Goal: Leave review/rating: Leave review/rating

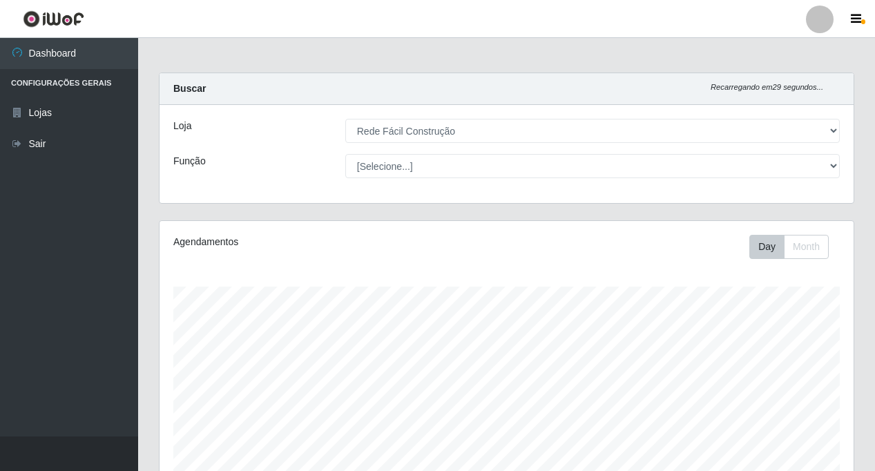
select select "318"
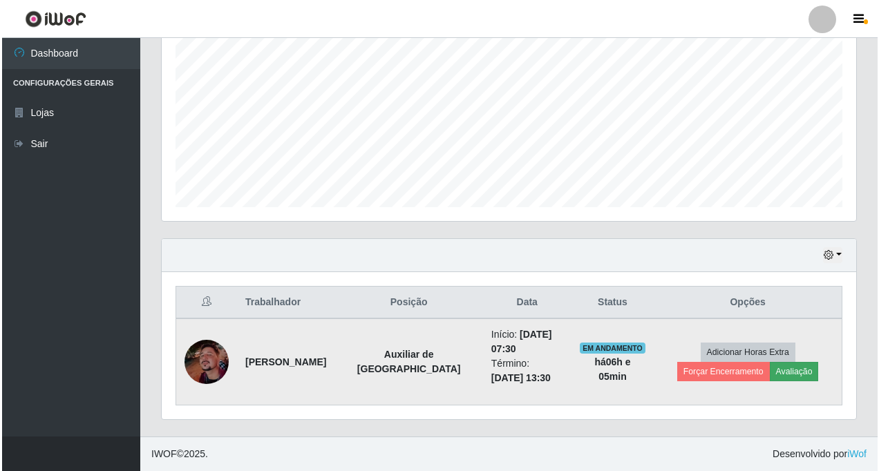
scroll to position [287, 694]
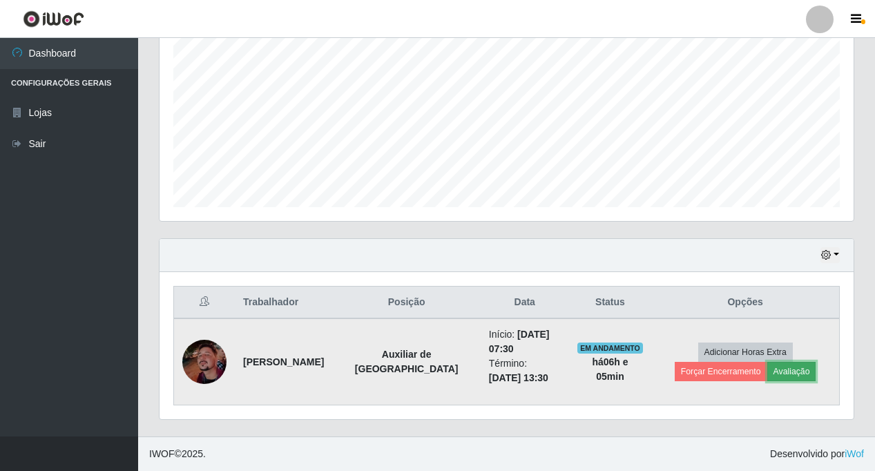
click at [768, 370] on button "Avaliação" at bounding box center [792, 371] width 49 height 19
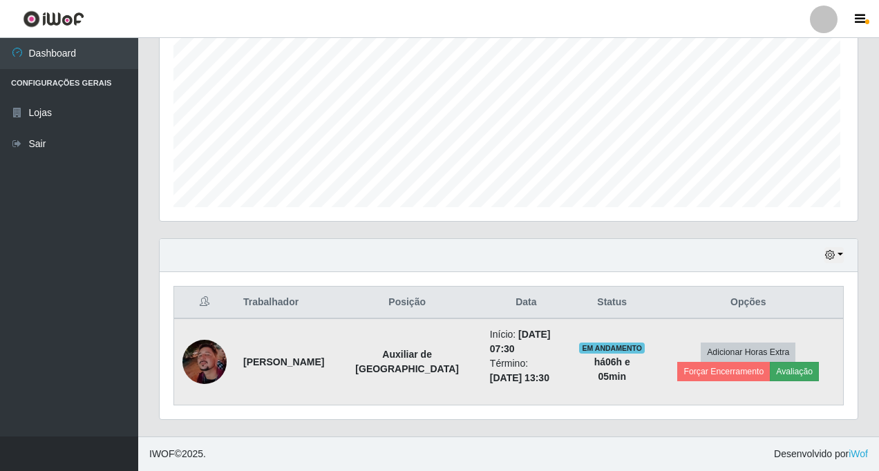
scroll to position [287, 687]
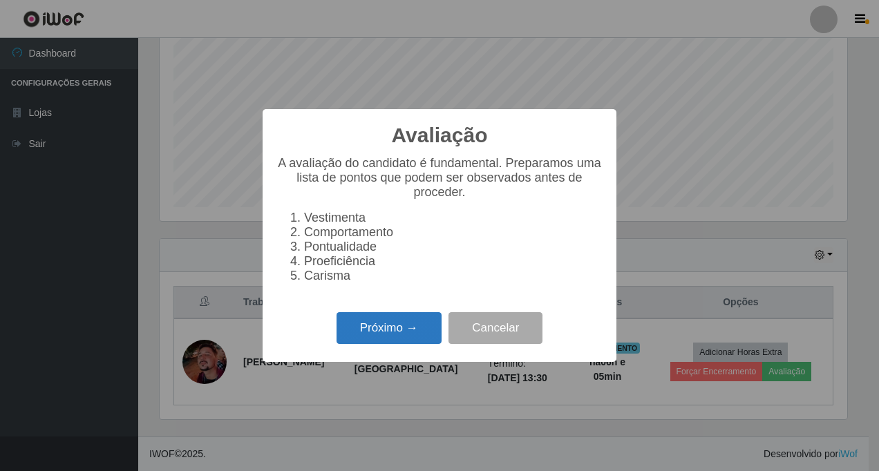
click at [389, 333] on button "Próximo →" at bounding box center [388, 328] width 105 height 32
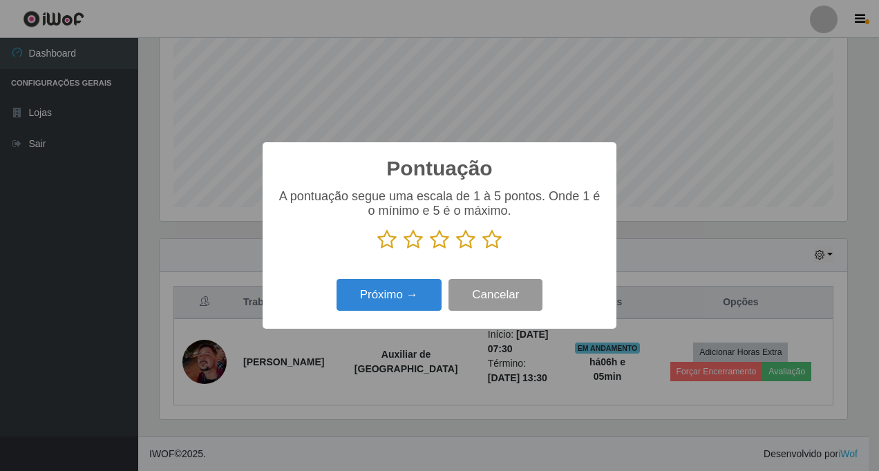
scroll to position [690617, 690217]
click at [496, 247] on icon at bounding box center [491, 239] width 19 height 21
click at [482, 250] on input "radio" at bounding box center [482, 250] width 0 height 0
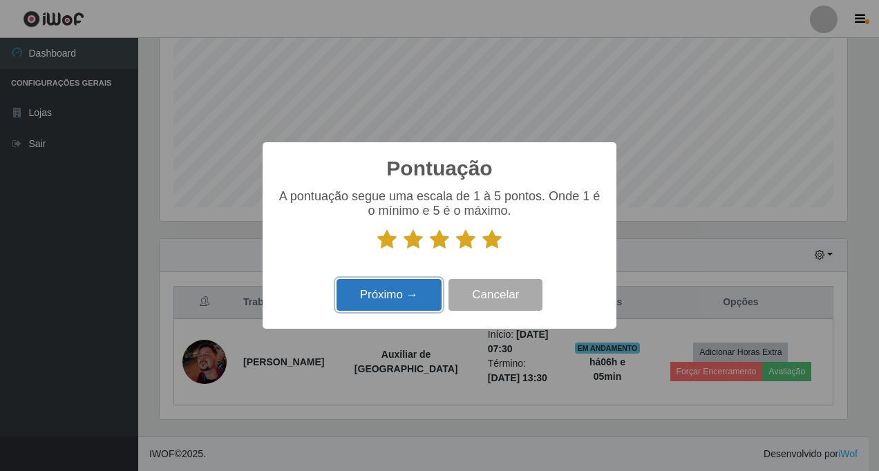
click at [400, 298] on button "Próximo →" at bounding box center [388, 295] width 105 height 32
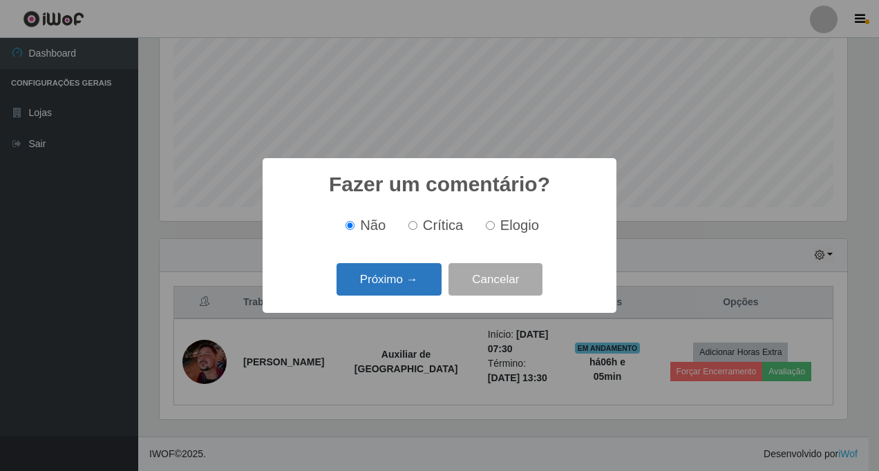
click at [379, 281] on button "Próximo →" at bounding box center [388, 279] width 105 height 32
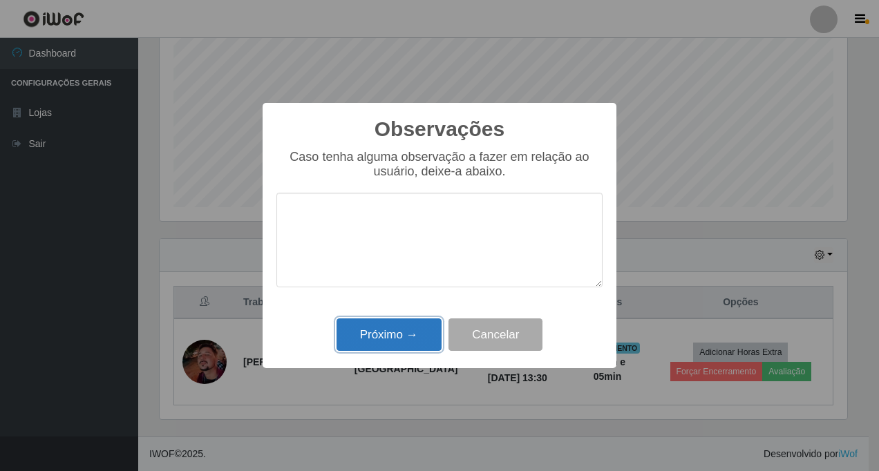
click at [392, 339] on button "Próximo →" at bounding box center [388, 335] width 105 height 32
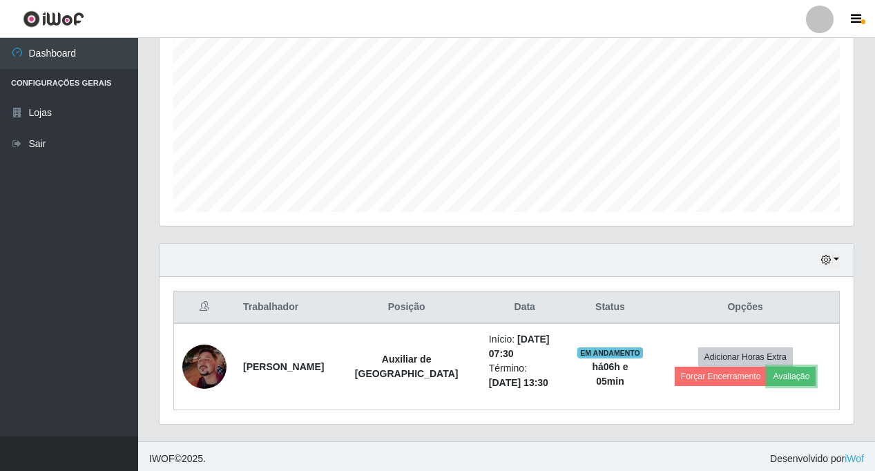
scroll to position [287, 0]
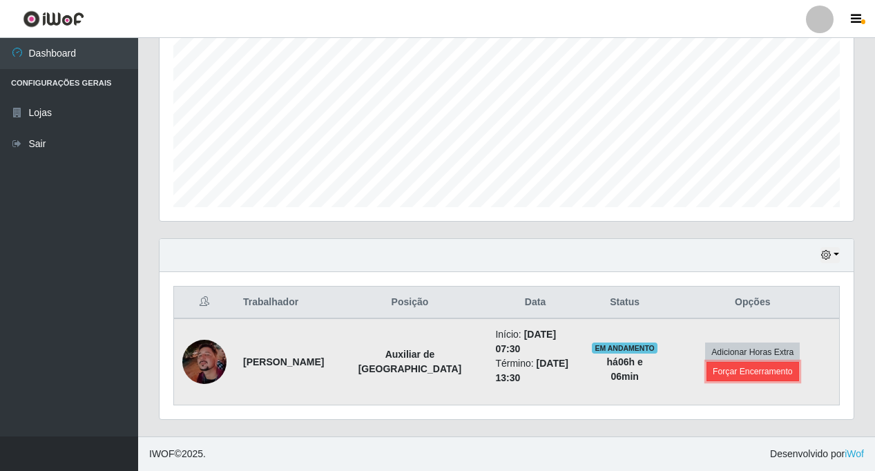
click at [772, 375] on button "Forçar Encerramento" at bounding box center [753, 371] width 93 height 19
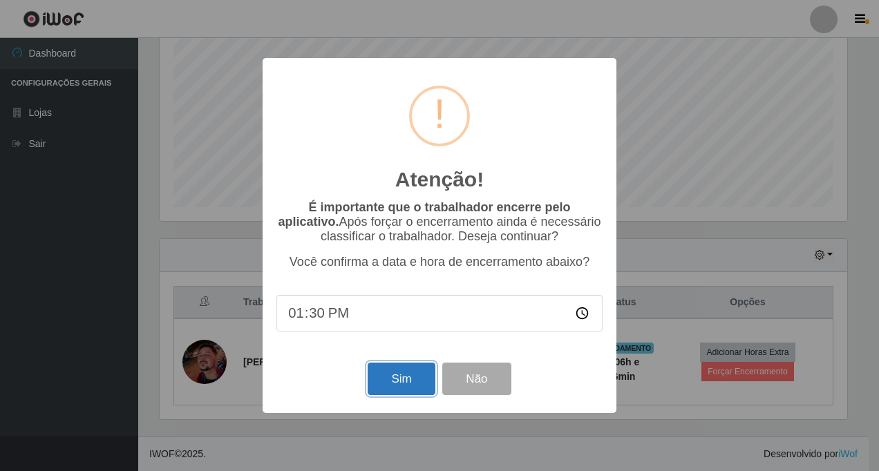
click at [392, 377] on button "Sim" at bounding box center [401, 379] width 67 height 32
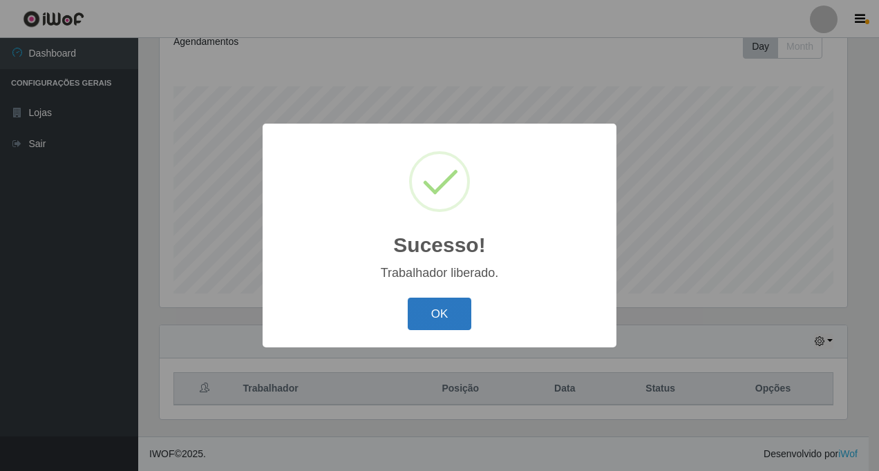
click at [432, 322] on button "OK" at bounding box center [440, 314] width 64 height 32
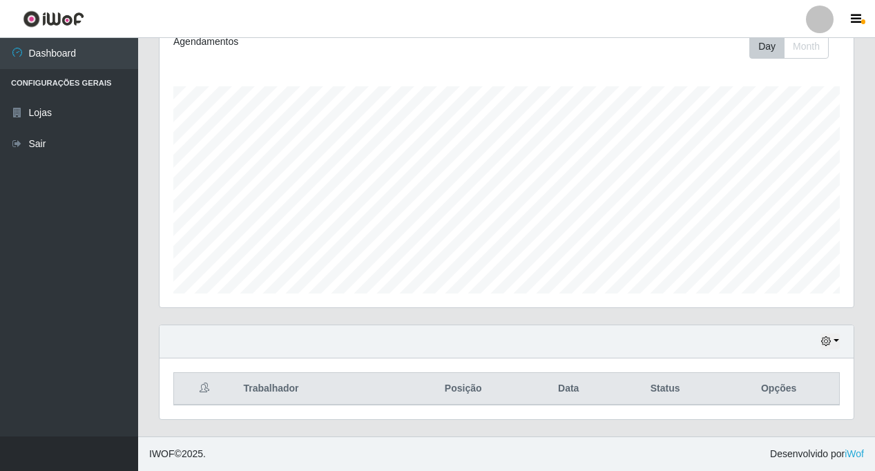
scroll to position [287, 694]
